Goal: Task Accomplishment & Management: Use online tool/utility

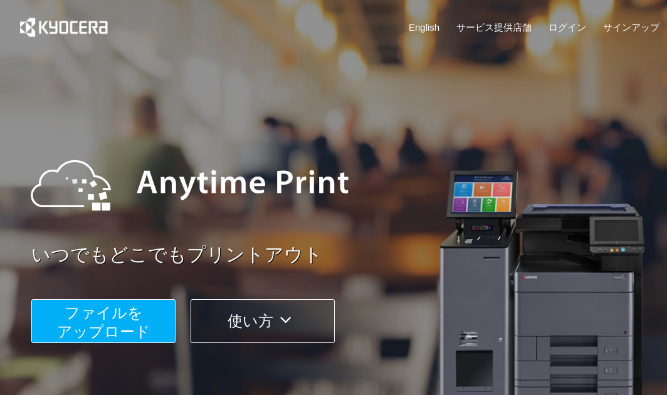
click at [122, 313] on span "ファイルを ​​アップロード" at bounding box center [103, 322] width 93 height 36
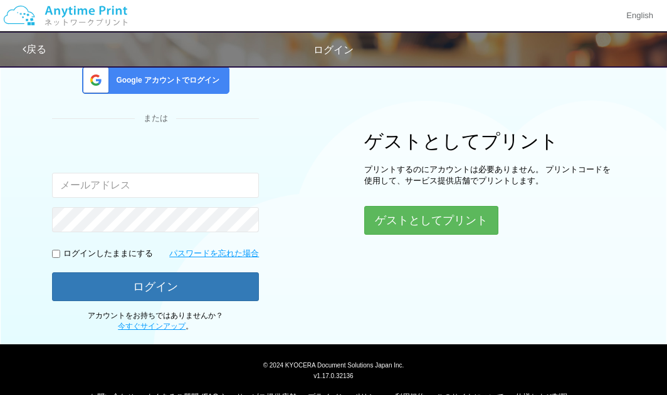
scroll to position [93, 0]
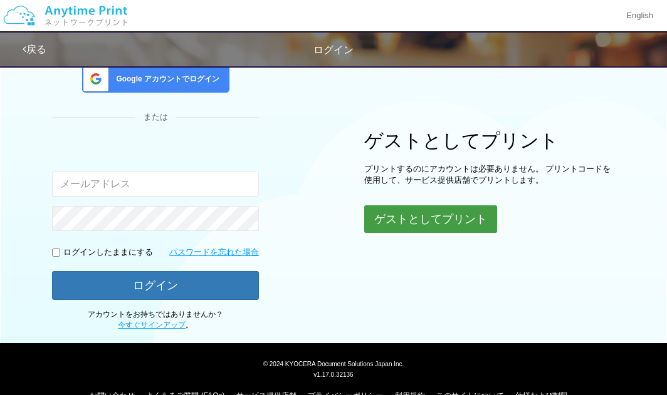
click at [382, 211] on button "ゲストとしてプリント" at bounding box center [430, 219] width 133 height 28
click at [403, 221] on button "ゲストとしてプリント" at bounding box center [430, 219] width 133 height 28
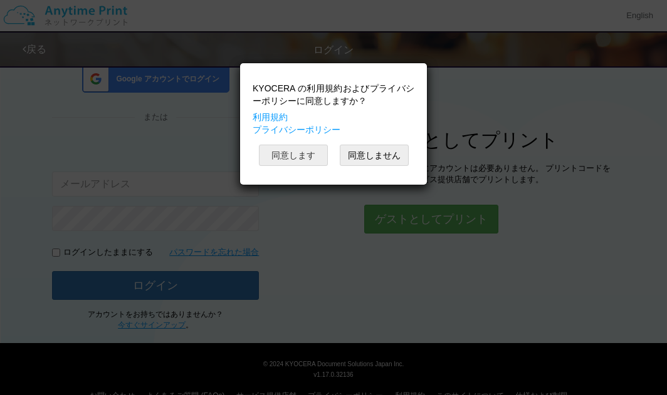
click at [314, 156] on button "同意します" at bounding box center [293, 155] width 69 height 21
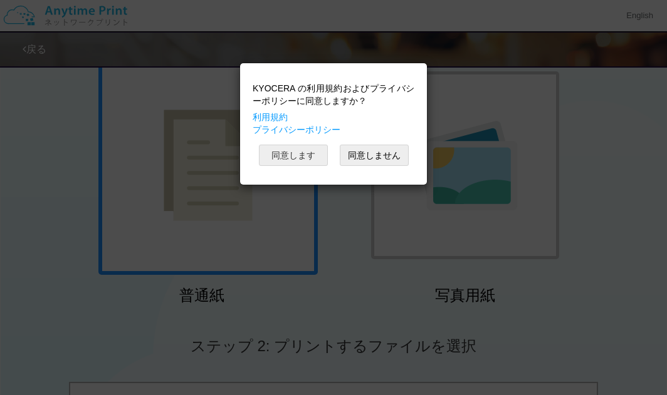
click at [314, 156] on button "同意します" at bounding box center [293, 155] width 69 height 21
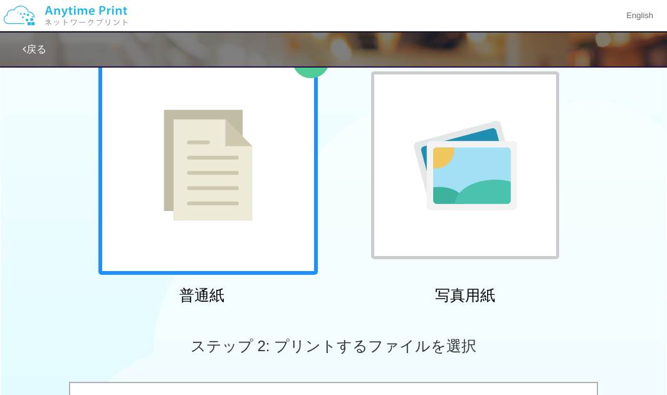
click at [254, 205] on div at bounding box center [207, 165] width 219 height 219
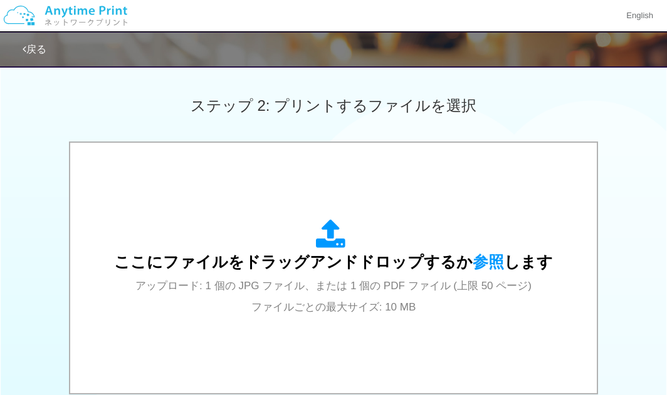
scroll to position [335, 0]
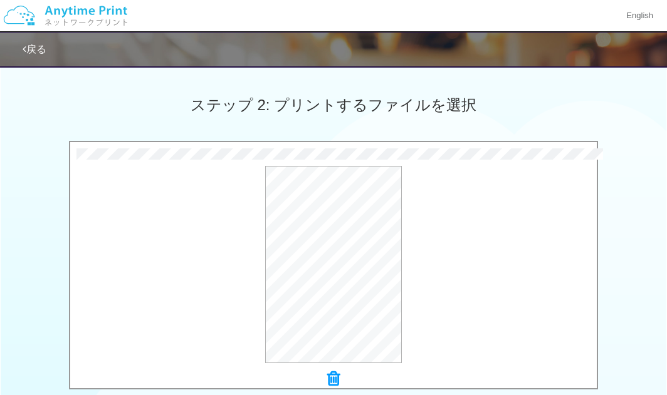
click at [618, 272] on div "70.4 KB mpagemod_11292293_117417073.pdf Check Error × mpagemod_11292293_1174170…" at bounding box center [333, 269] width 667 height 256
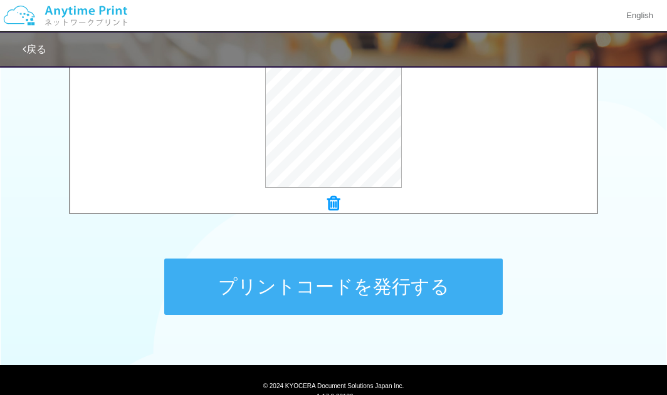
scroll to position [511, 0]
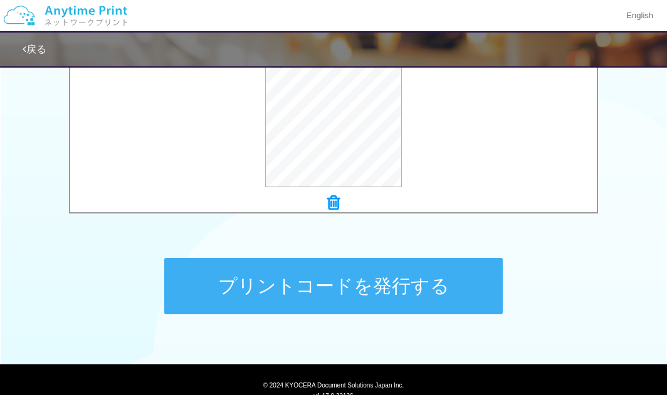
click at [435, 278] on button "プリントコードを発行する" at bounding box center [333, 286] width 338 height 56
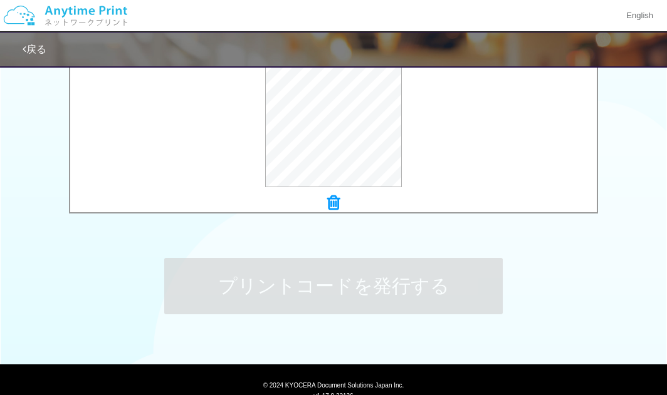
scroll to position [0, 0]
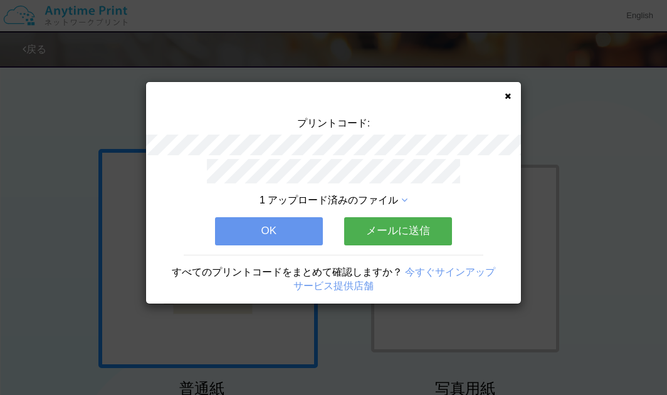
click at [293, 237] on button "OK" at bounding box center [269, 231] width 108 height 28
